Goal: Download file/media

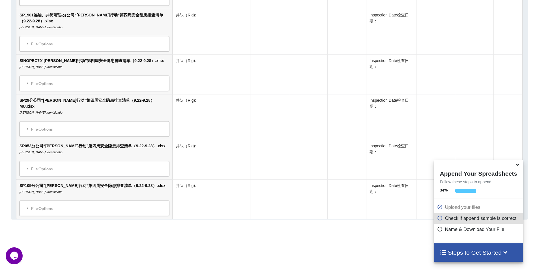
scroll to position [683, 0]
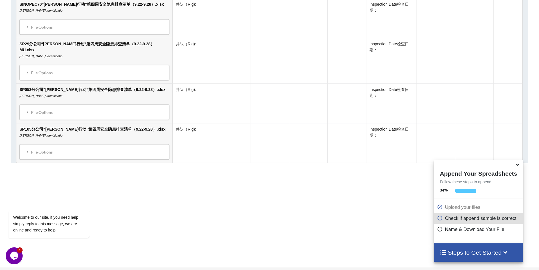
click at [439, 229] on icon at bounding box center [440, 227] width 6 height 5
click at [440, 228] on icon at bounding box center [440, 227] width 6 height 5
click at [437, 217] on icon at bounding box center [440, 216] width 6 height 5
click at [507, 253] on icon at bounding box center [504, 252] width 7 height 6
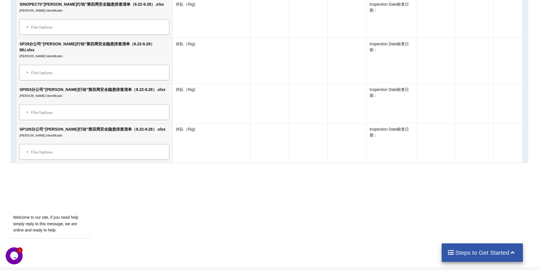
click at [512, 253] on icon at bounding box center [512, 252] width 7 height 6
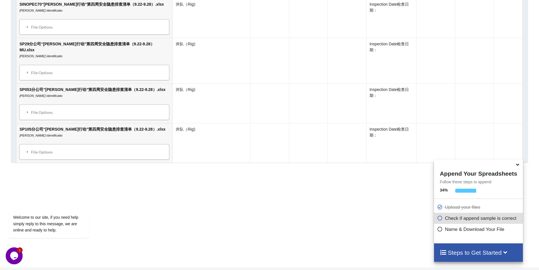
click at [479, 253] on h4 "Steps to Get Started" at bounding box center [477, 252] width 77 height 7
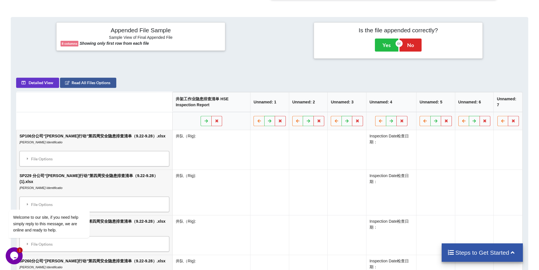
scroll to position [61, 0]
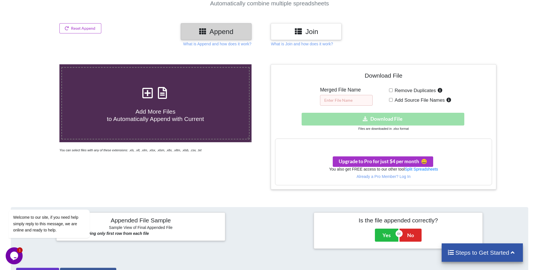
click at [351, 96] on input "text" at bounding box center [346, 100] width 53 height 11
type input "Sikk"
click at [389, 118] on div "Download hidden Download File" at bounding box center [383, 119] width 217 height 13
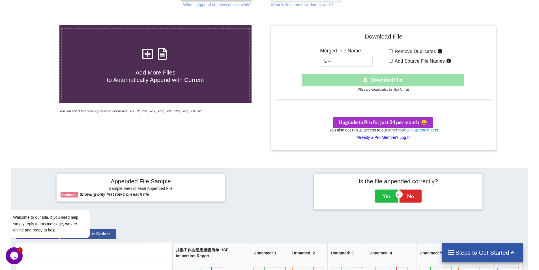
scroll to position [117, 0]
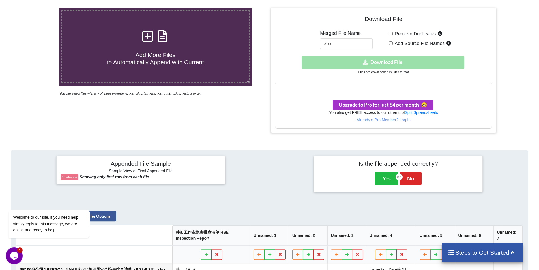
click at [387, 65] on div "Download hidden Download File" at bounding box center [383, 62] width 217 height 13
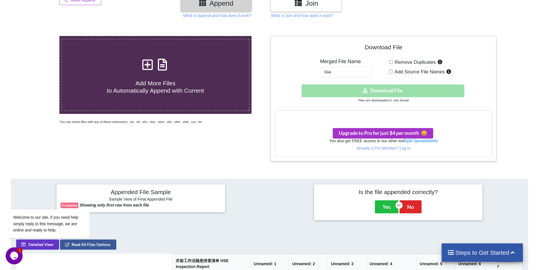
scroll to position [0, 0]
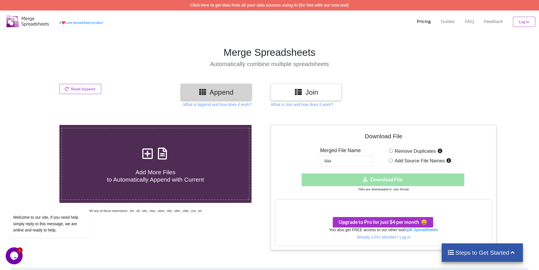
click at [406, 104] on div "What is Join and how does it work?" at bounding box center [383, 105] width 228 height 6
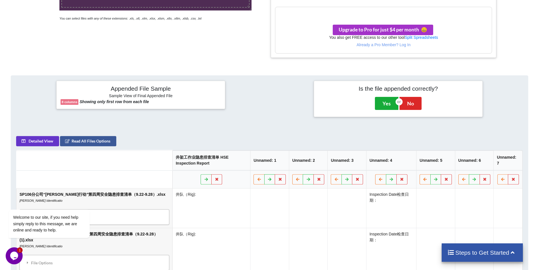
scroll to position [202, 0]
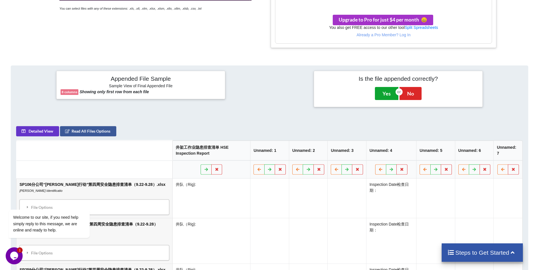
click at [379, 96] on button "Yes" at bounding box center [386, 93] width 23 height 13
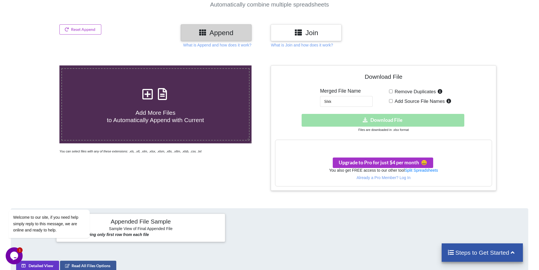
scroll to position [0, 0]
